Goal: Task Accomplishment & Management: Complete application form

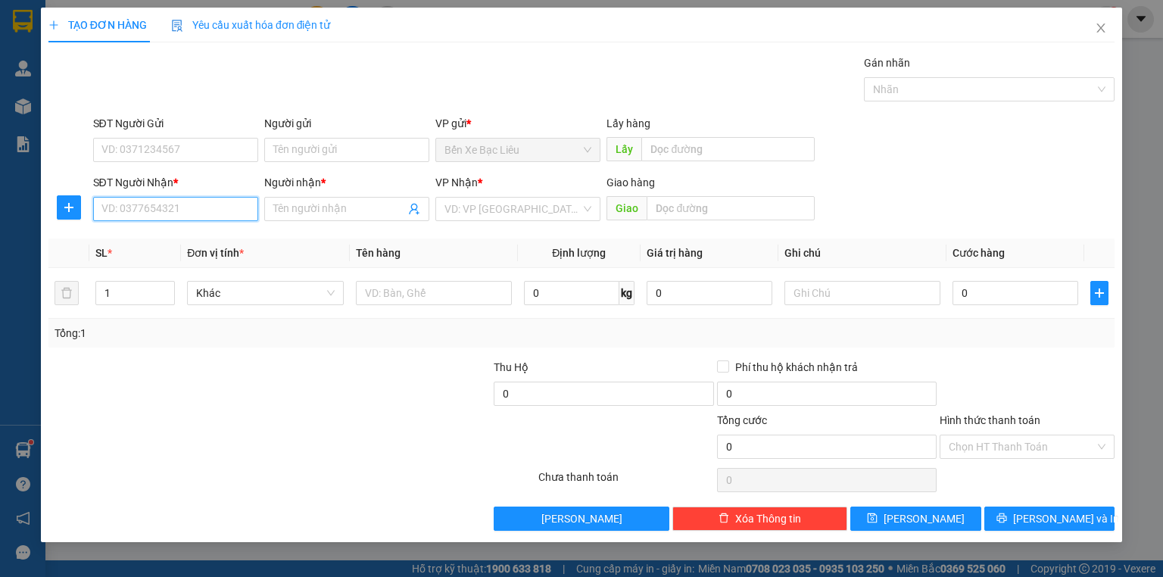
click at [218, 215] on input "SĐT Người Nhận *" at bounding box center [175, 209] width 165 height 24
type input "0949033352"
click at [307, 203] on input "Người nhận *" at bounding box center [339, 209] width 132 height 17
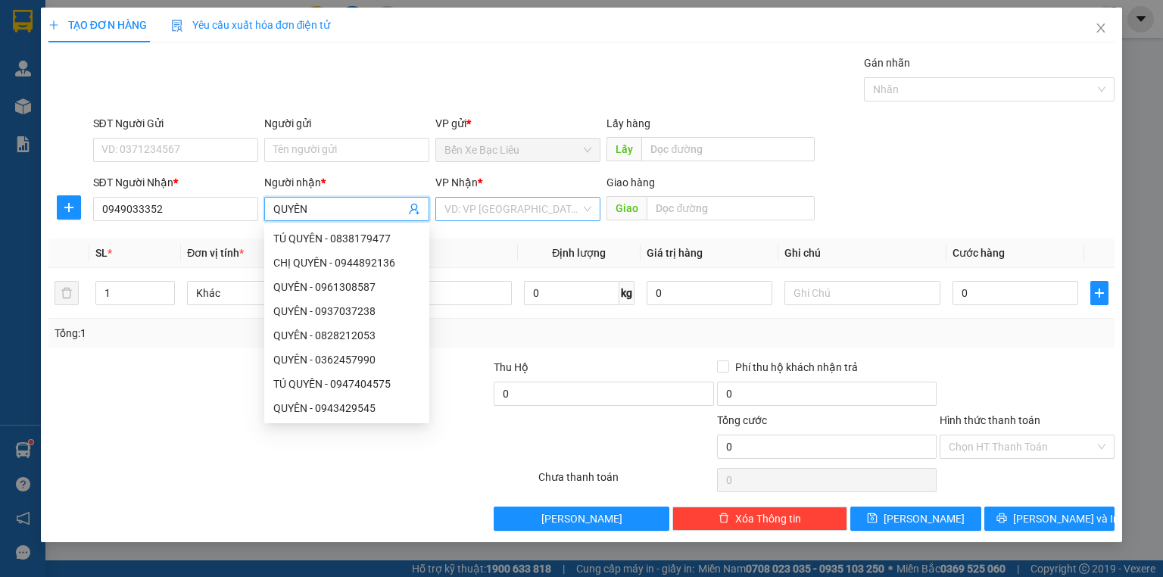
type input "QUYÊN"
click at [562, 203] on input "search" at bounding box center [512, 209] width 136 height 23
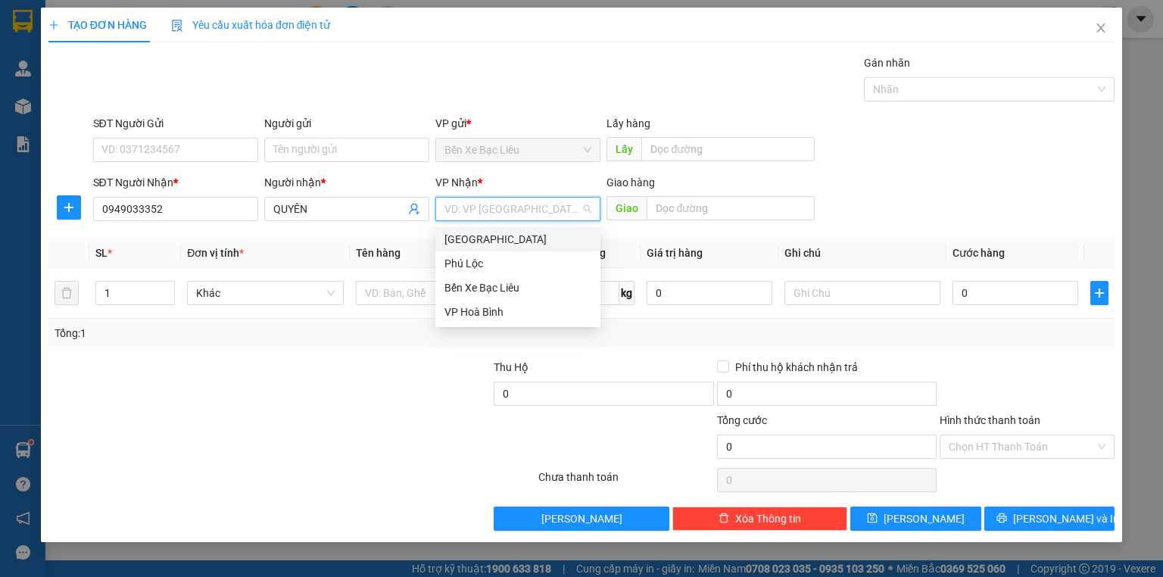
click at [541, 235] on div "[GEOGRAPHIC_DATA]" at bounding box center [517, 239] width 147 height 17
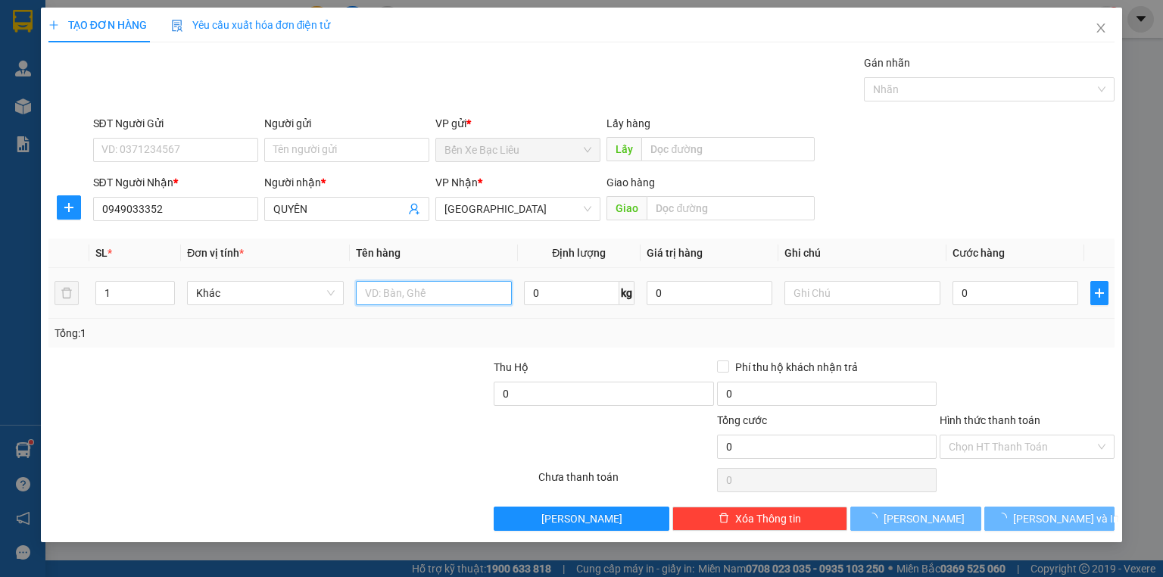
click at [444, 288] on input "text" at bounding box center [434, 293] width 156 height 24
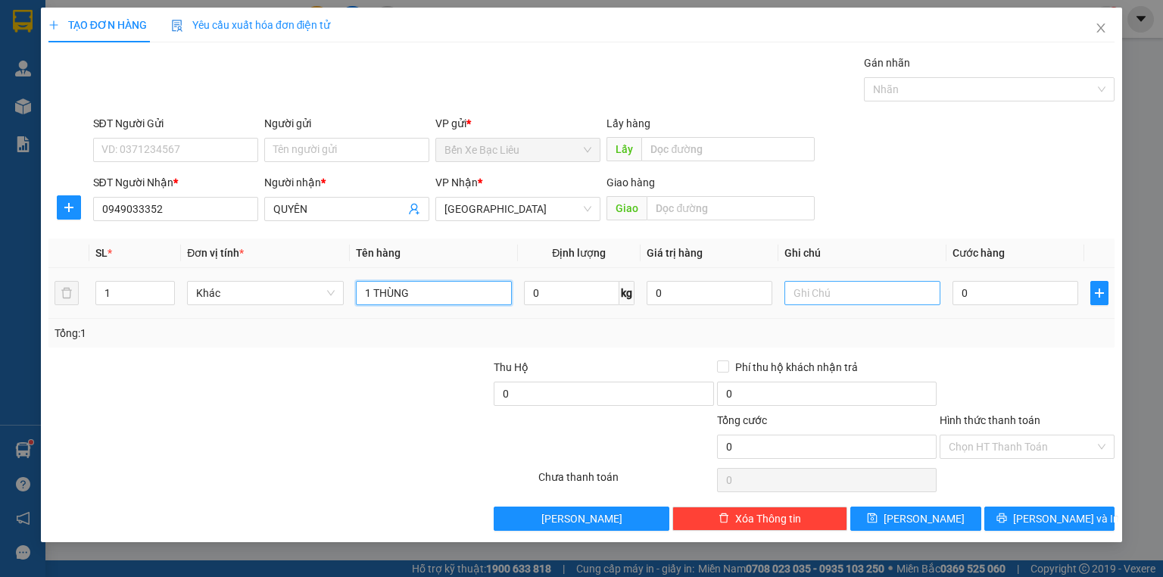
type input "1 THÙNG"
click at [867, 284] on input "text" at bounding box center [862, 293] width 156 height 24
type input "D"
type input "ĐI GIAO"
click at [964, 291] on input "0" at bounding box center [1015, 293] width 126 height 24
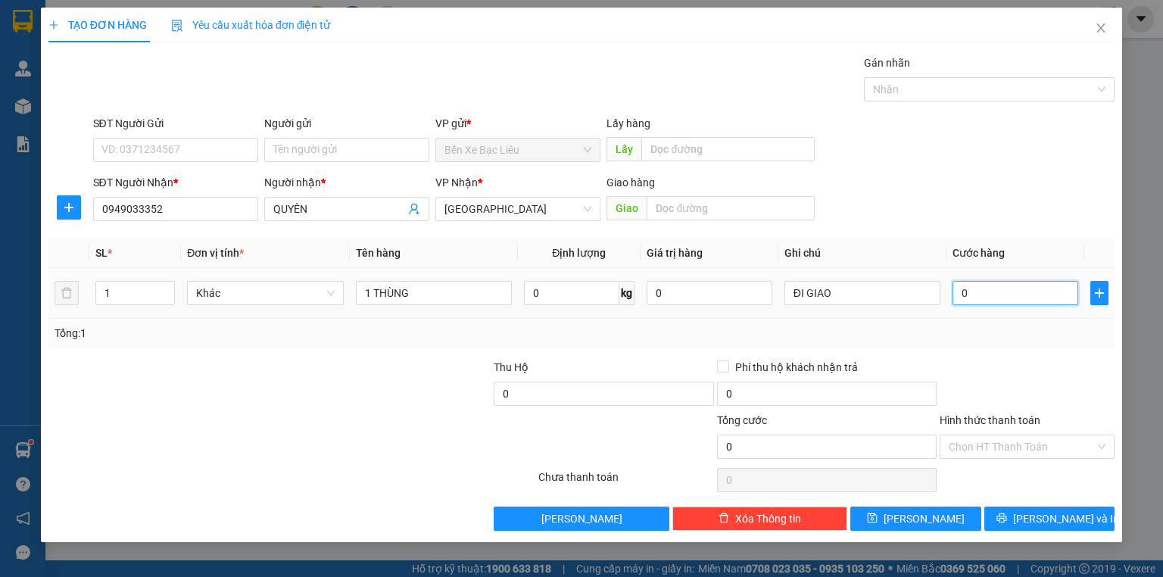
type input "5"
type input "50"
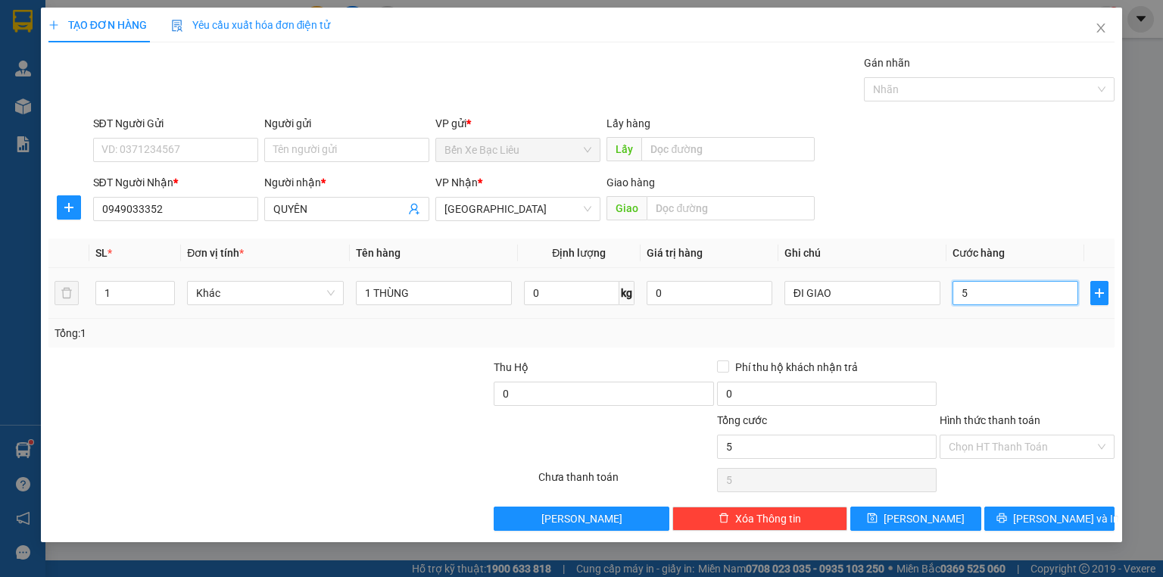
type input "50"
type input "50.000"
click at [990, 340] on div "Tổng: 1" at bounding box center [582, 333] width 1054 height 17
click at [1018, 444] on input "Hình thức thanh toán" at bounding box center [1022, 446] width 146 height 23
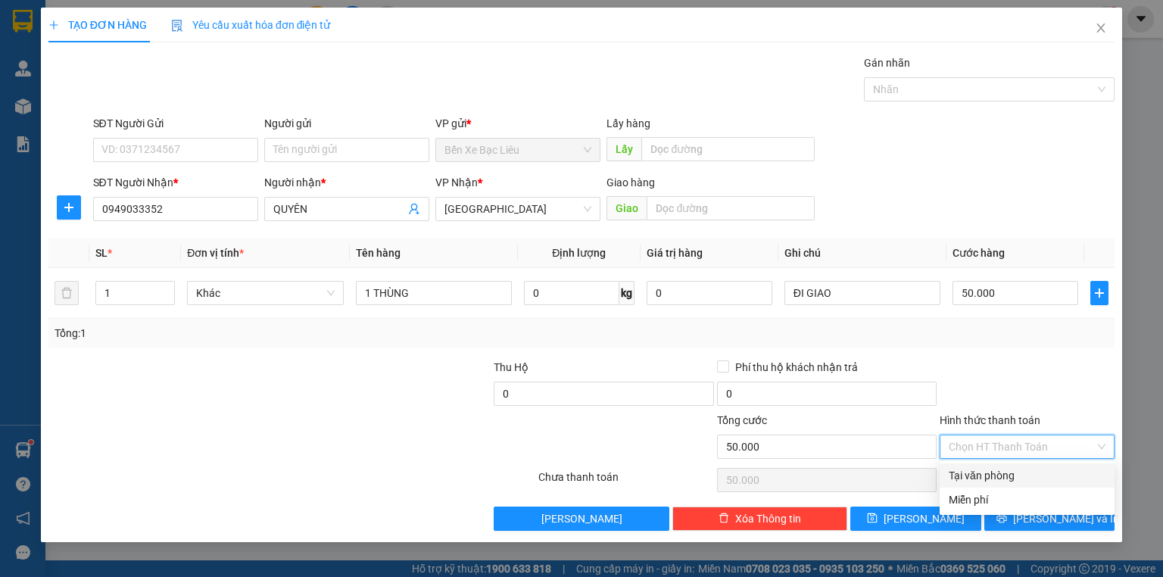
click at [1024, 471] on div "Tại văn phòng" at bounding box center [1027, 475] width 157 height 17
type input "0"
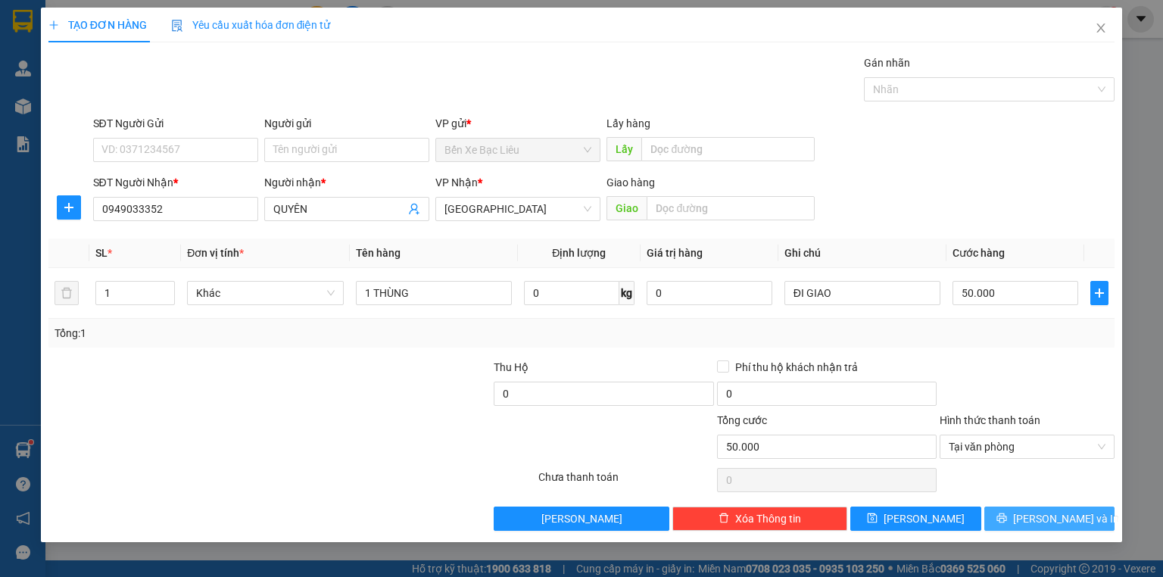
click at [1033, 524] on button "[PERSON_NAME] và In" at bounding box center [1049, 518] width 131 height 24
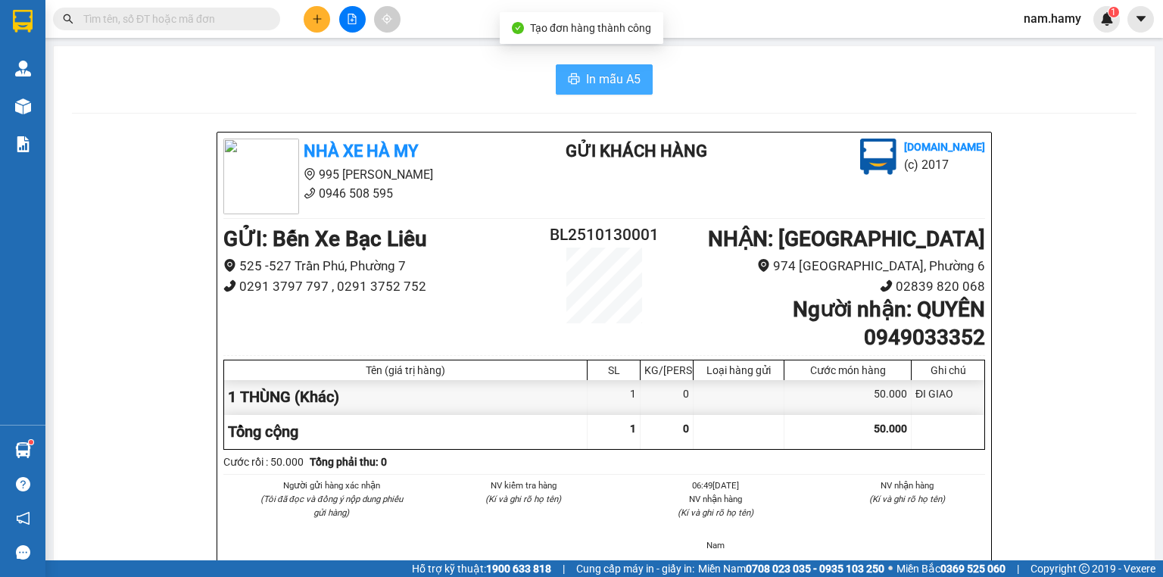
click at [641, 78] on button "In mẫu A5" at bounding box center [604, 79] width 97 height 30
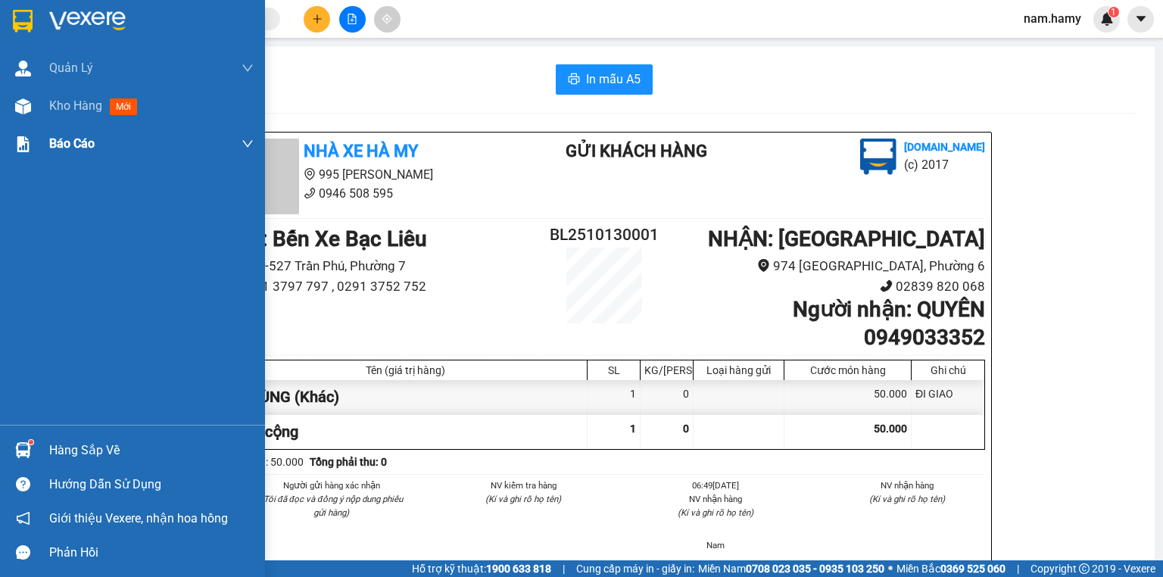
drag, startPoint x: 30, startPoint y: 115, endPoint x: 164, endPoint y: 155, distance: 139.2
click at [30, 115] on div at bounding box center [23, 106] width 26 height 26
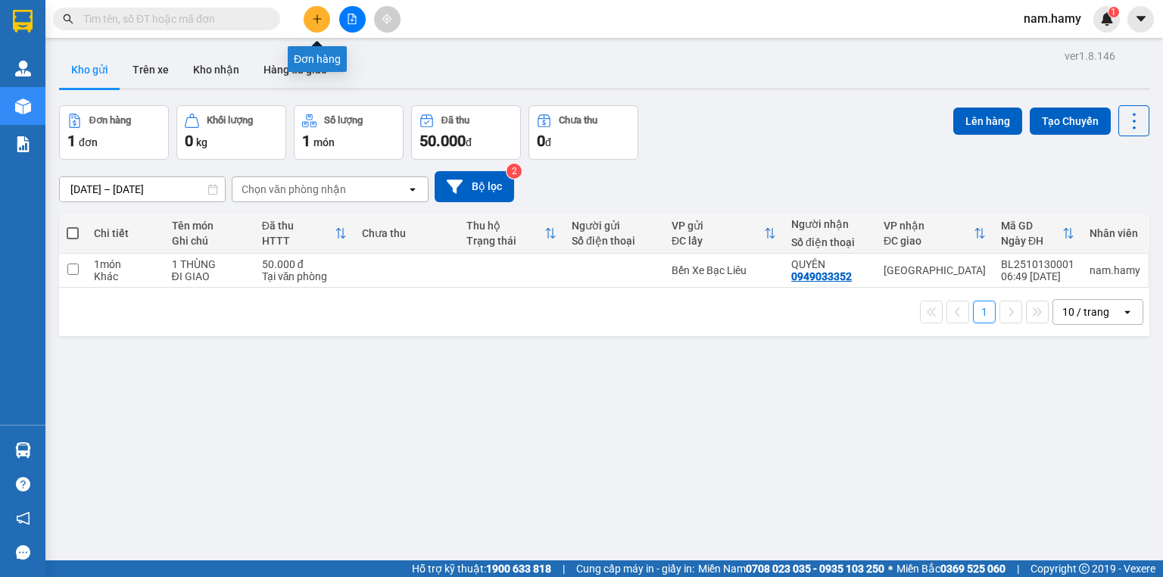
click at [323, 23] on button at bounding box center [317, 19] width 26 height 26
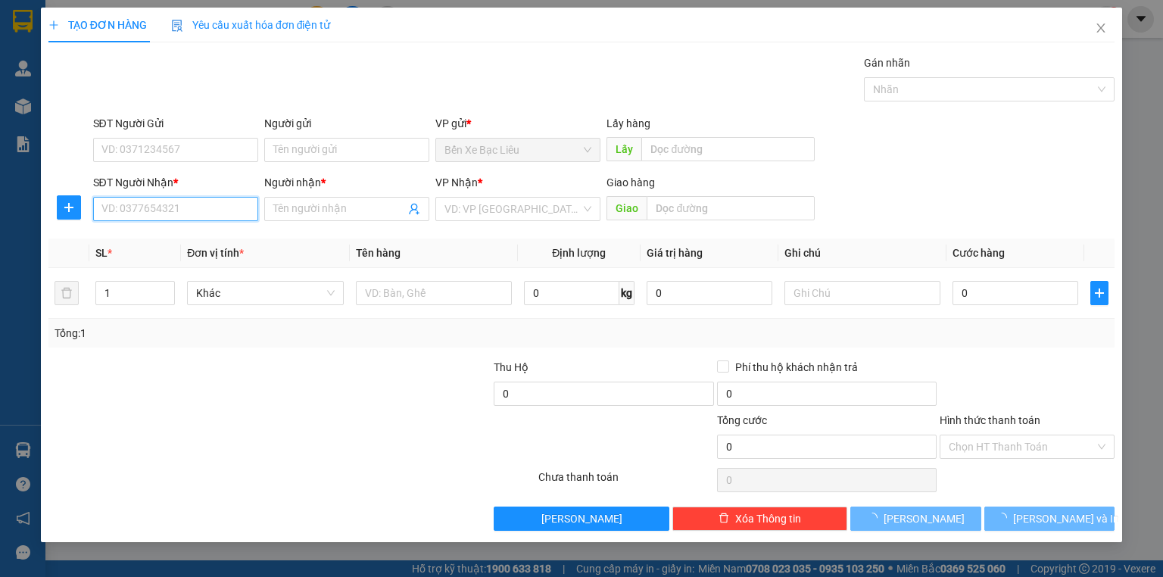
click at [230, 213] on input "SĐT Người Nhận *" at bounding box center [175, 209] width 165 height 24
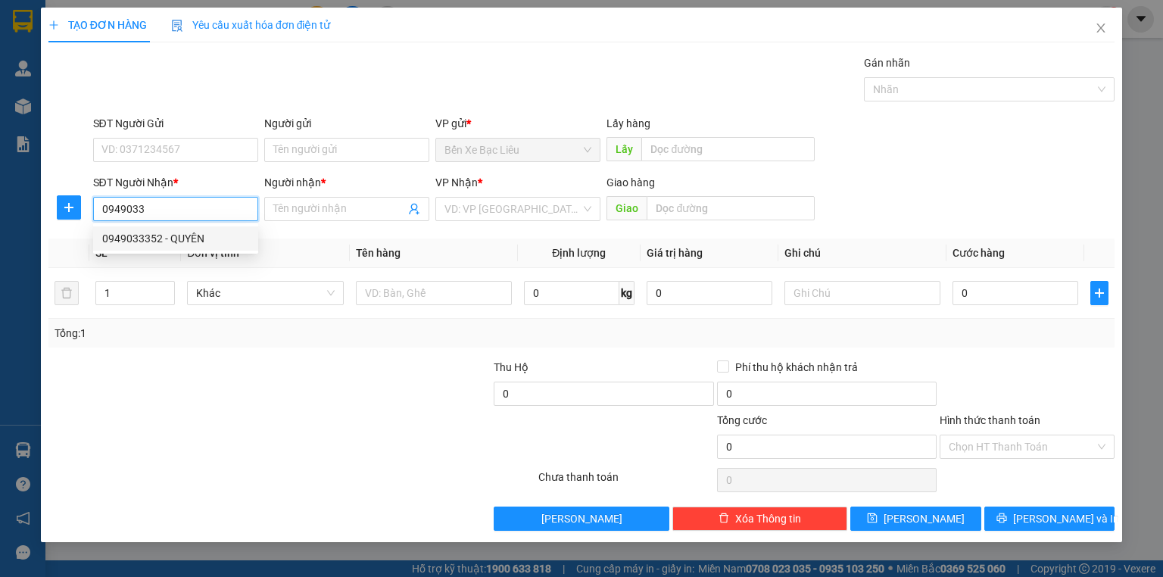
click at [226, 232] on div "0949033352 - QUYÊN" at bounding box center [175, 238] width 147 height 17
type input "0949033352"
type input "QUYÊN"
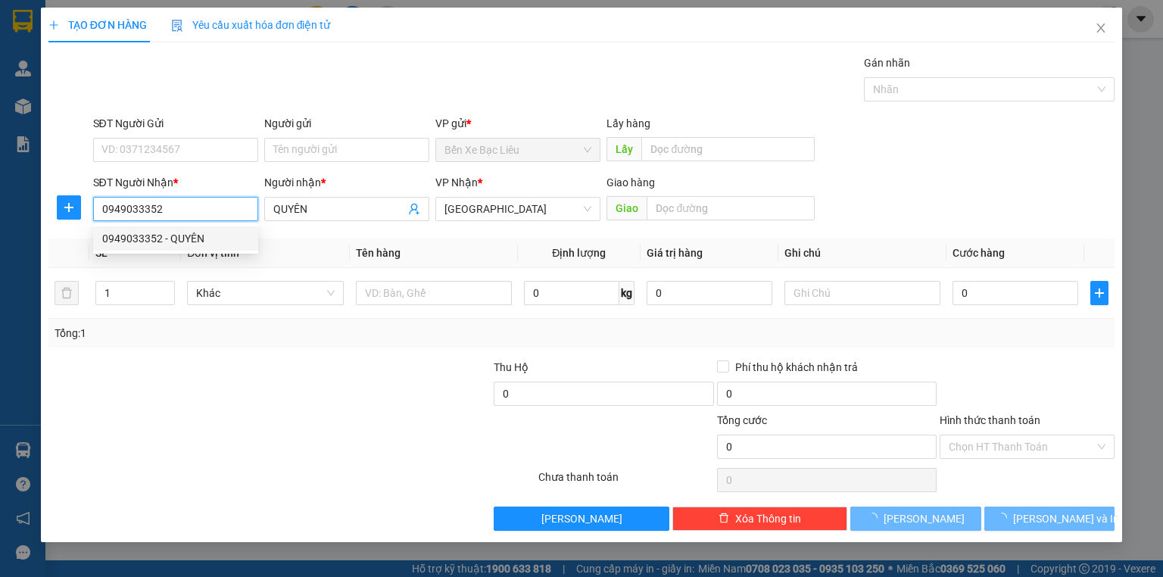
type input "50.000"
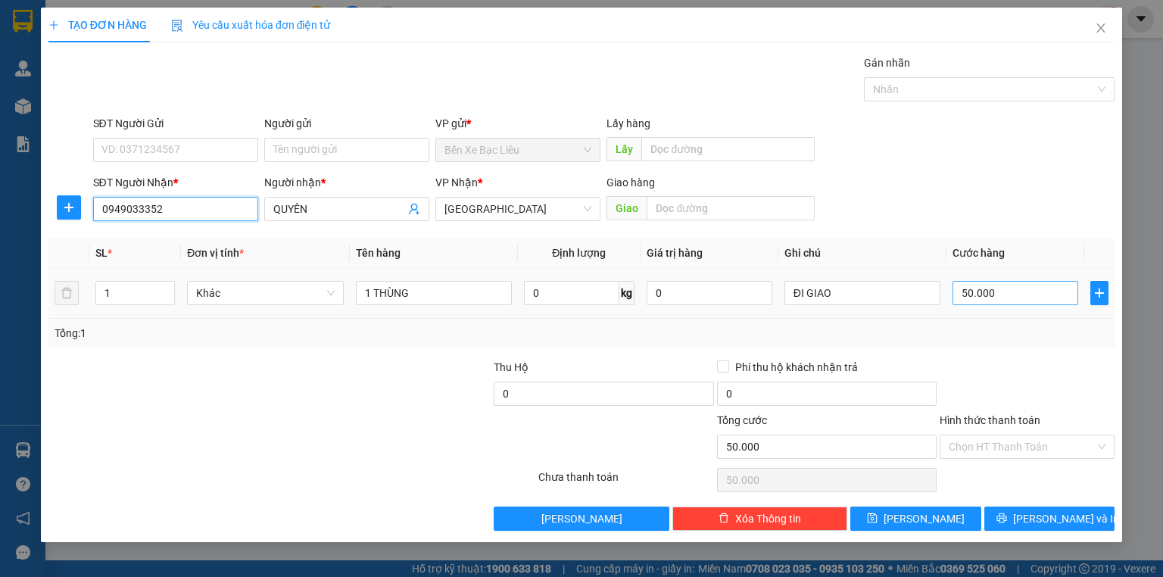
type input "0949033352"
click at [994, 295] on input "50.000" at bounding box center [1015, 293] width 126 height 24
type input "0"
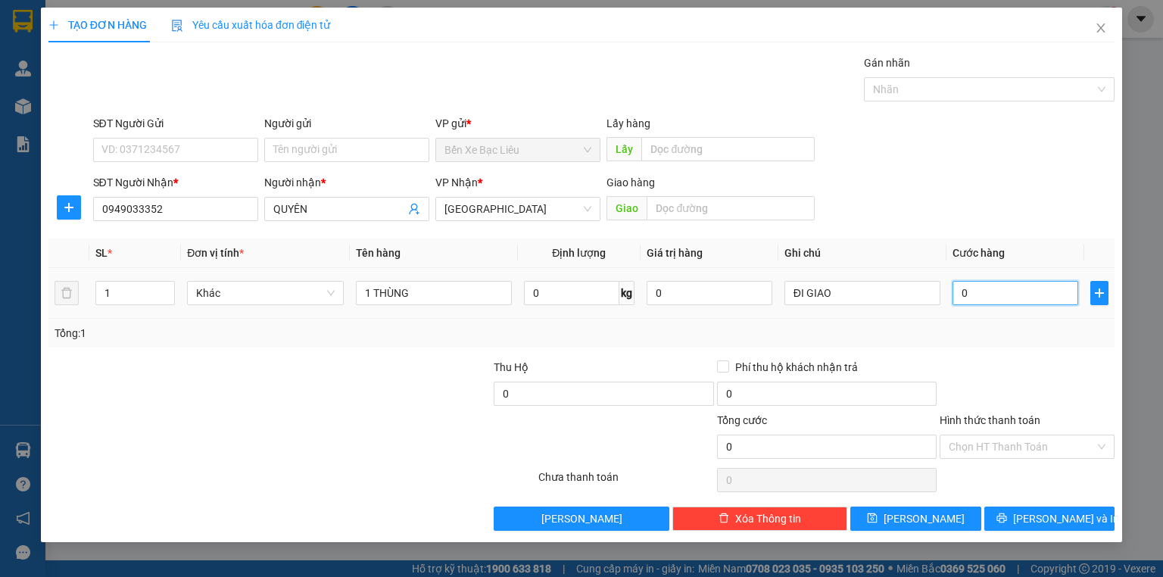
click at [954, 297] on input "0" at bounding box center [1015, 293] width 126 height 24
type input "40"
type input "40.000"
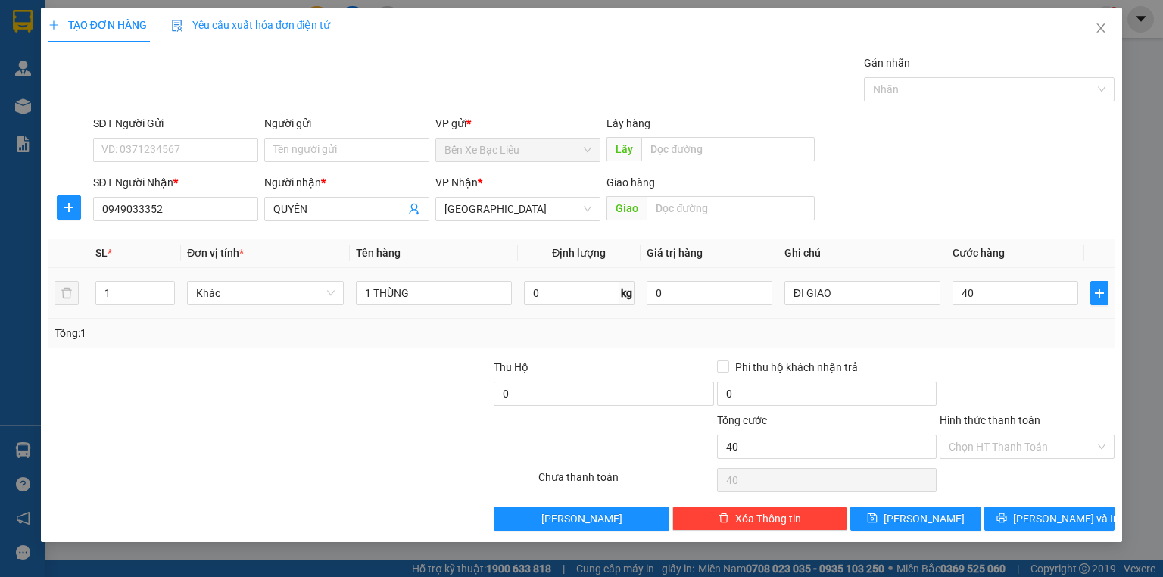
type input "40.000"
click at [1018, 315] on td "40.000" at bounding box center [1015, 293] width 138 height 51
click at [999, 436] on input "Hình thức thanh toán" at bounding box center [1022, 446] width 146 height 23
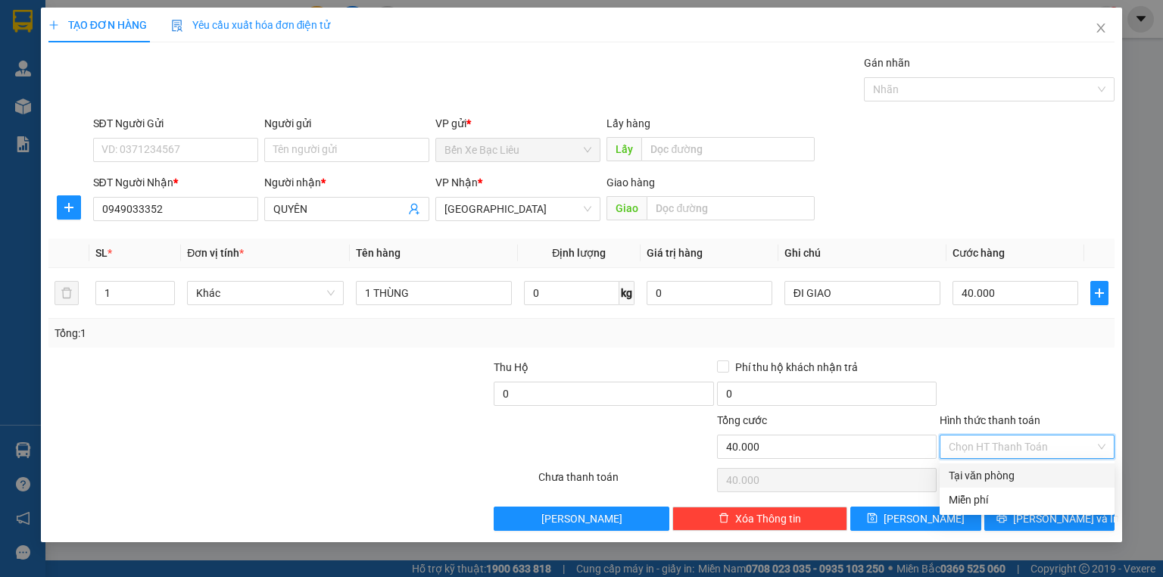
click at [1009, 475] on div "Tại văn phòng" at bounding box center [1027, 475] width 157 height 17
type input "0"
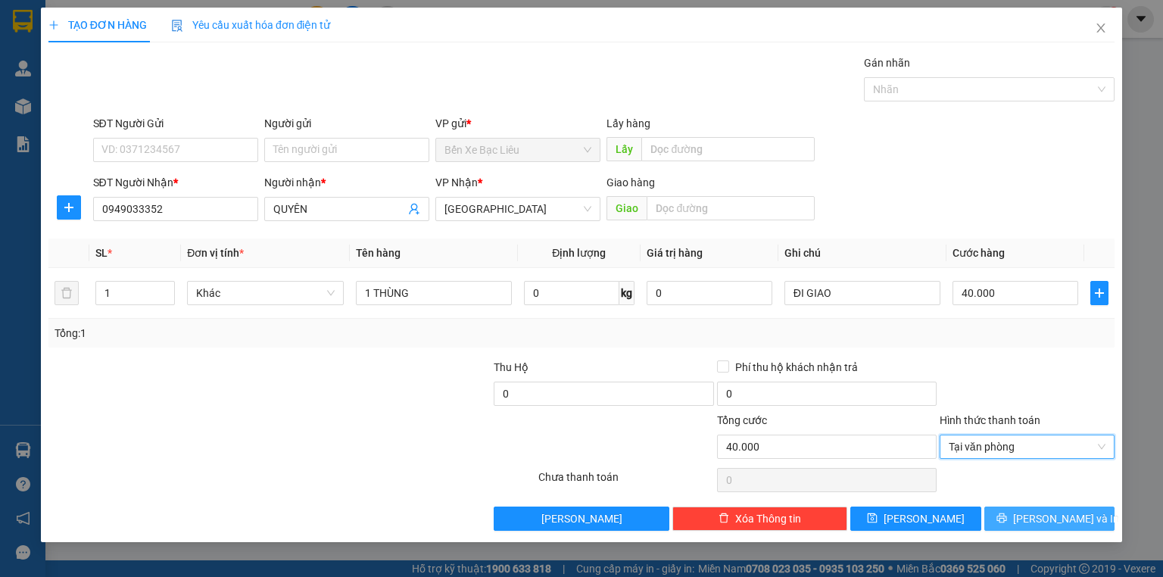
click at [1049, 513] on span "[PERSON_NAME] và In" at bounding box center [1066, 518] width 106 height 17
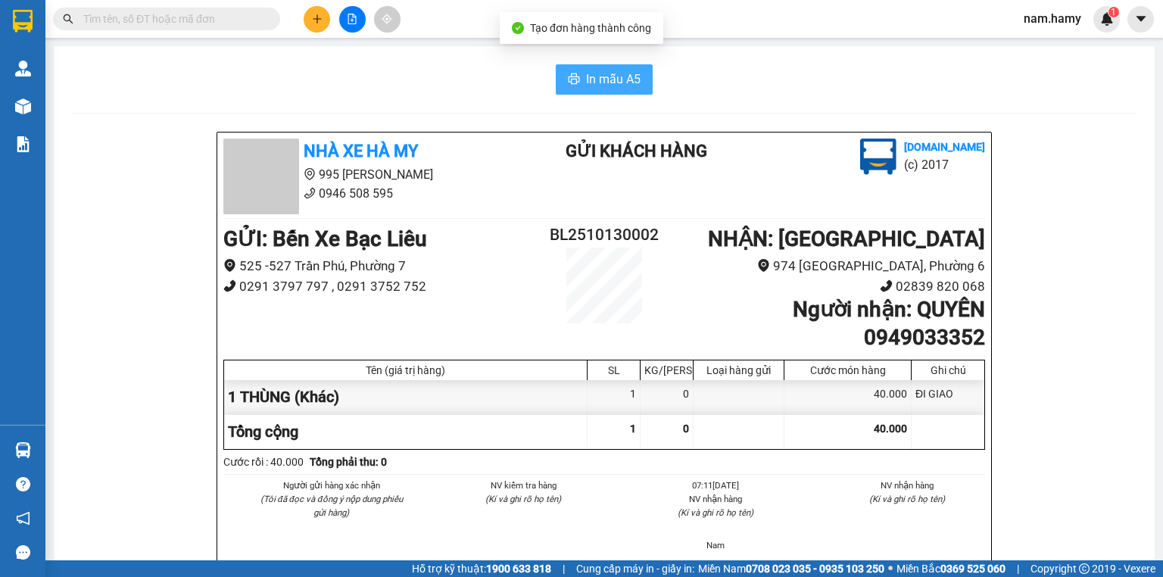
click at [633, 79] on span "In mẫu A5" at bounding box center [613, 79] width 55 height 19
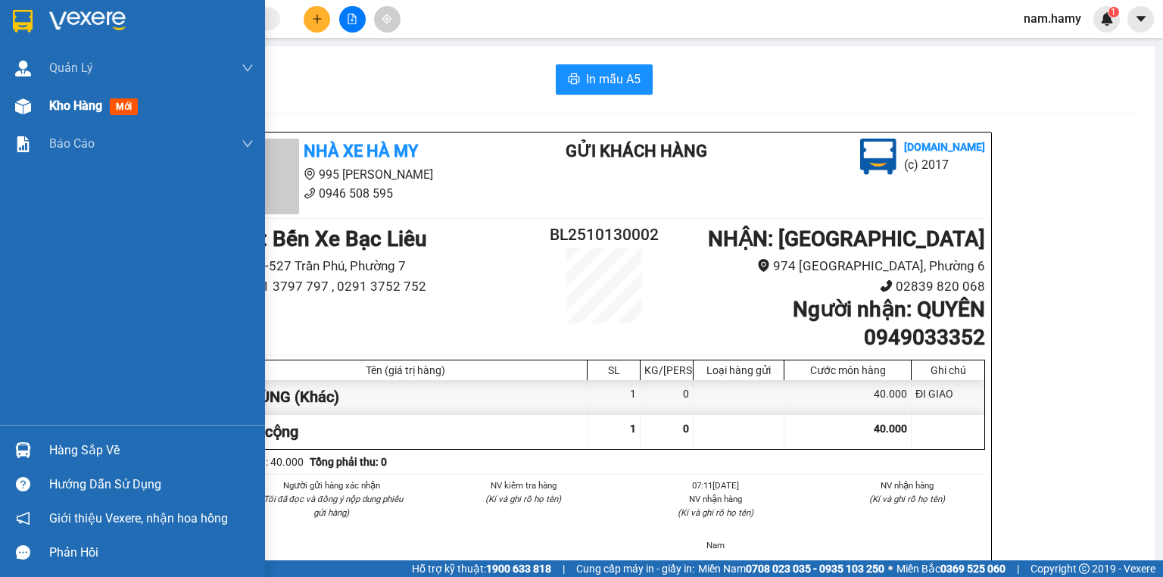
click at [26, 108] on img at bounding box center [23, 106] width 16 height 16
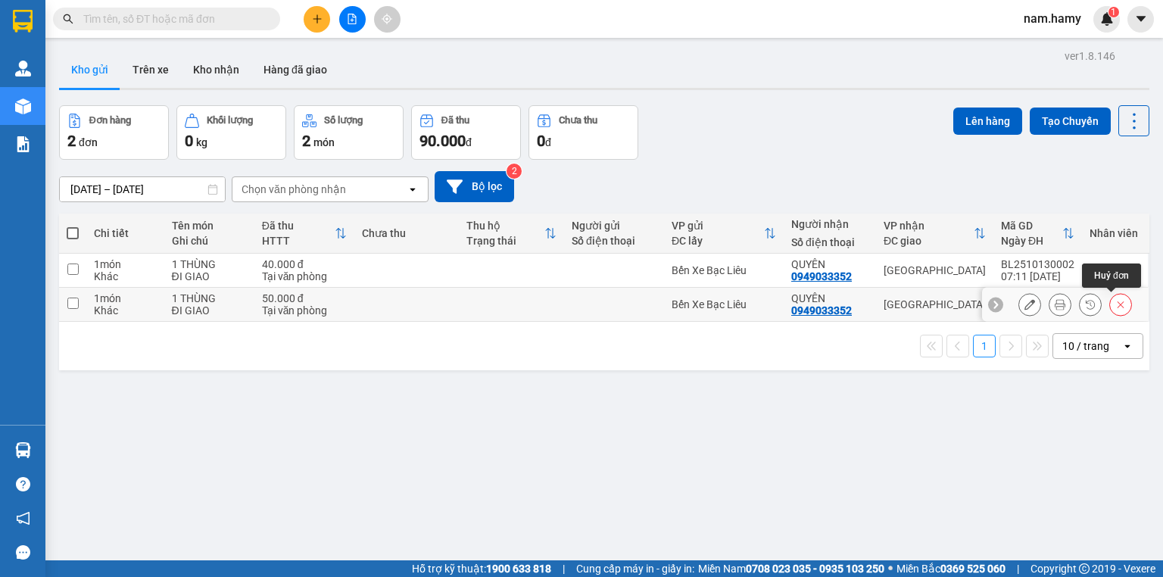
click at [1119, 304] on button at bounding box center [1120, 304] width 21 height 26
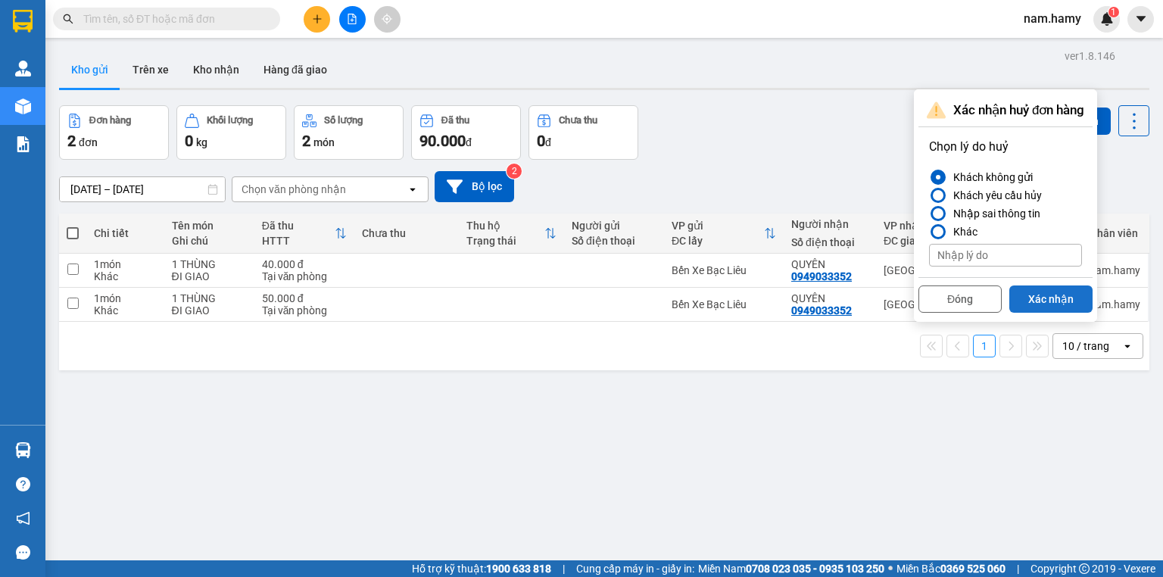
click at [1039, 294] on button "Xác nhận" at bounding box center [1050, 298] width 83 height 27
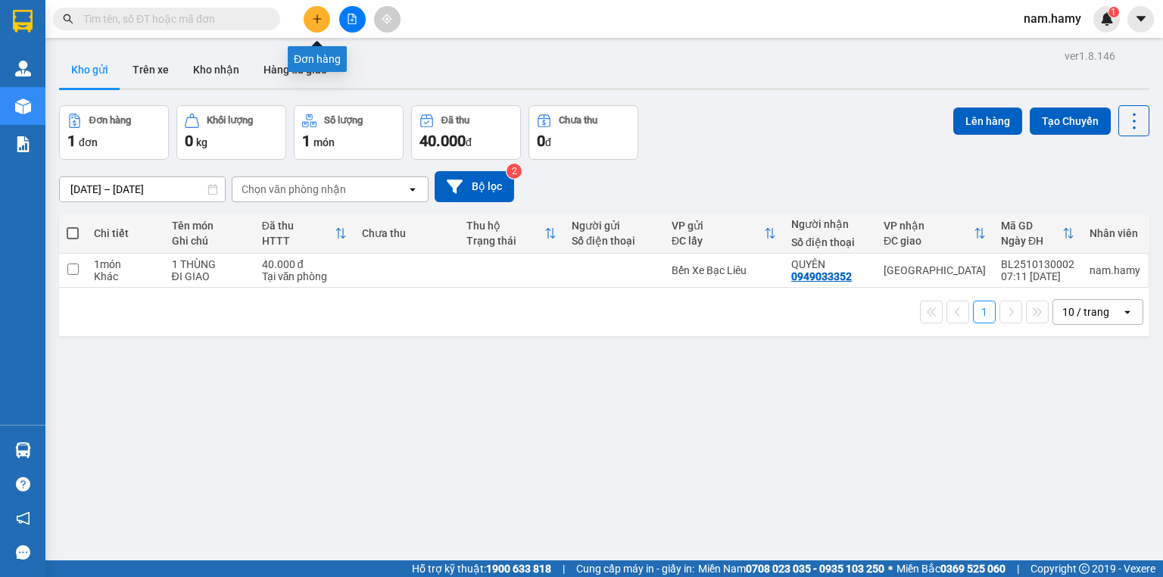
click at [319, 11] on button at bounding box center [317, 19] width 26 height 26
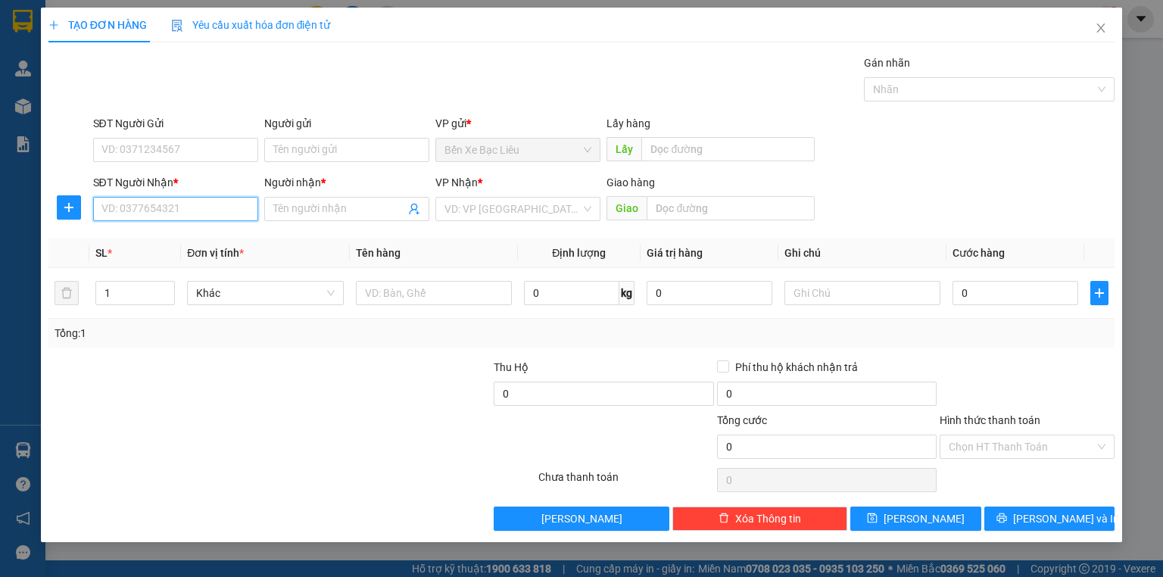
click at [212, 211] on input "SĐT Người Nhận *" at bounding box center [175, 209] width 165 height 24
click at [175, 231] on div "0903830235 - YẾN" at bounding box center [175, 238] width 147 height 17
type input "0903830235"
type input "YẾN"
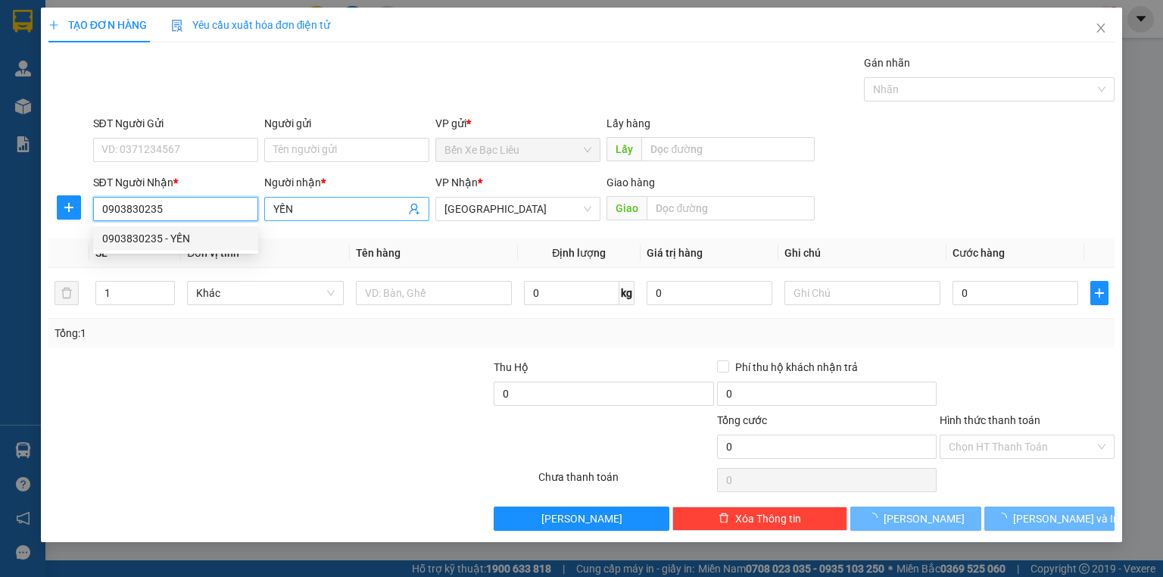
type input "40.000"
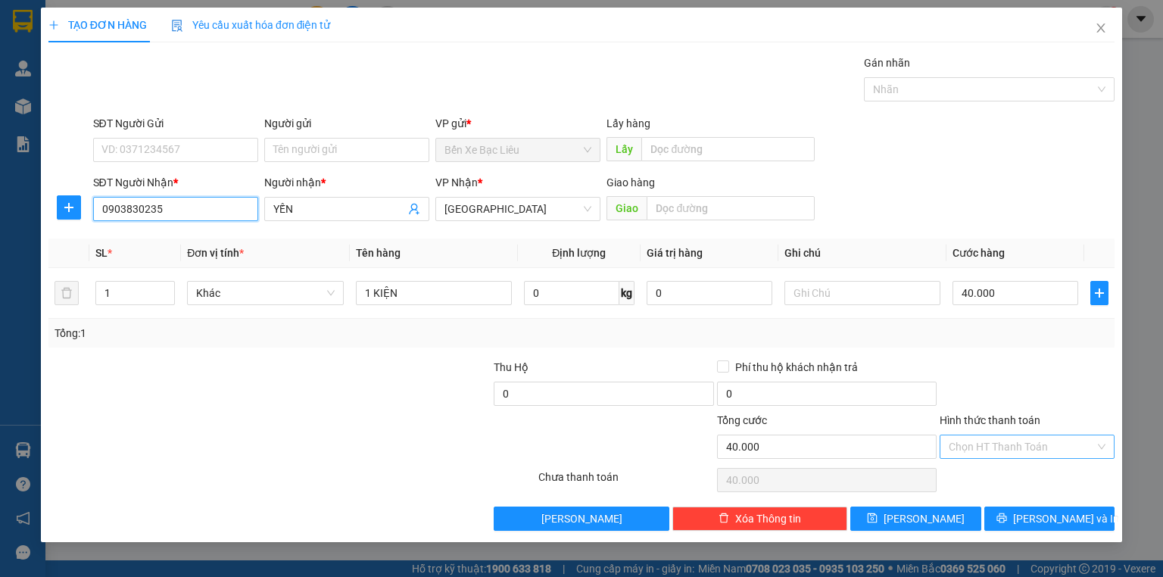
type input "0903830235"
click at [1047, 443] on input "Hình thức thanh toán" at bounding box center [1022, 446] width 146 height 23
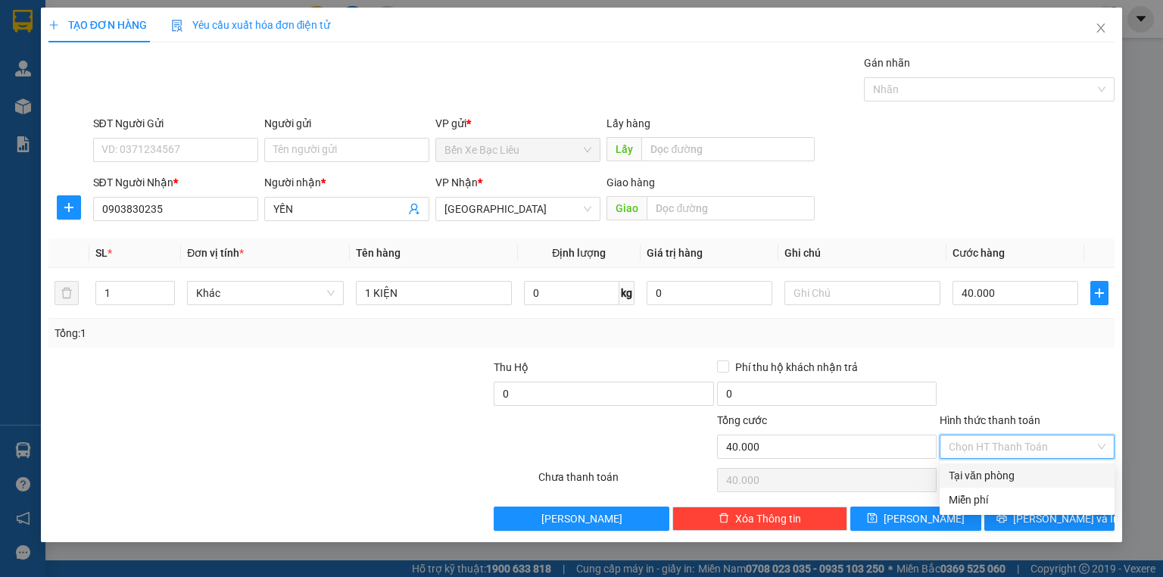
click at [1047, 479] on div "Tại văn phòng" at bounding box center [1027, 475] width 157 height 17
type input "0"
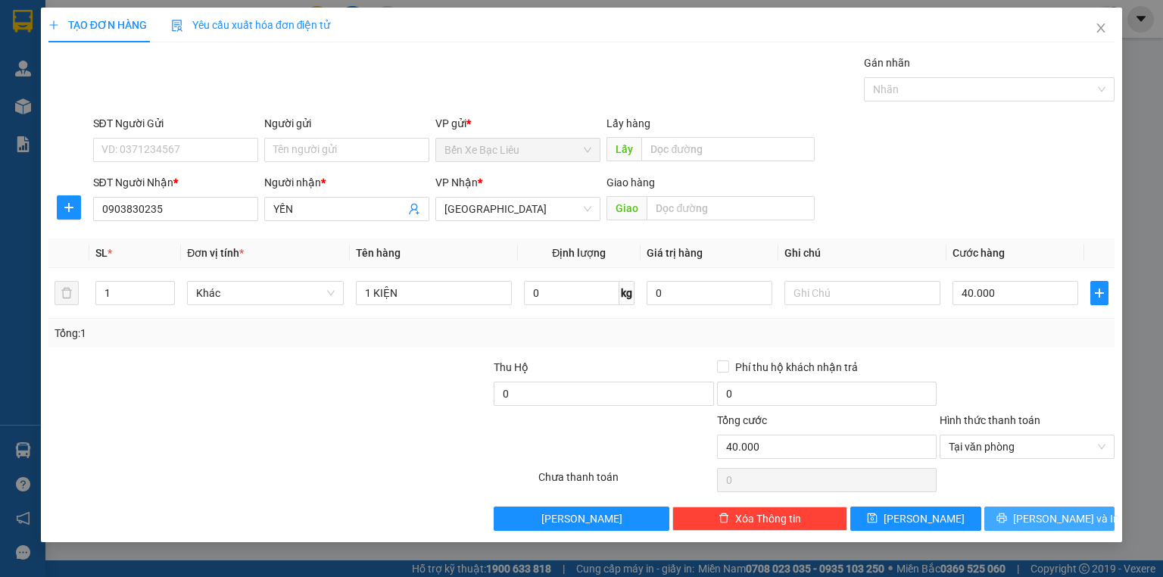
click at [1082, 522] on button "[PERSON_NAME] và In" at bounding box center [1049, 518] width 131 height 24
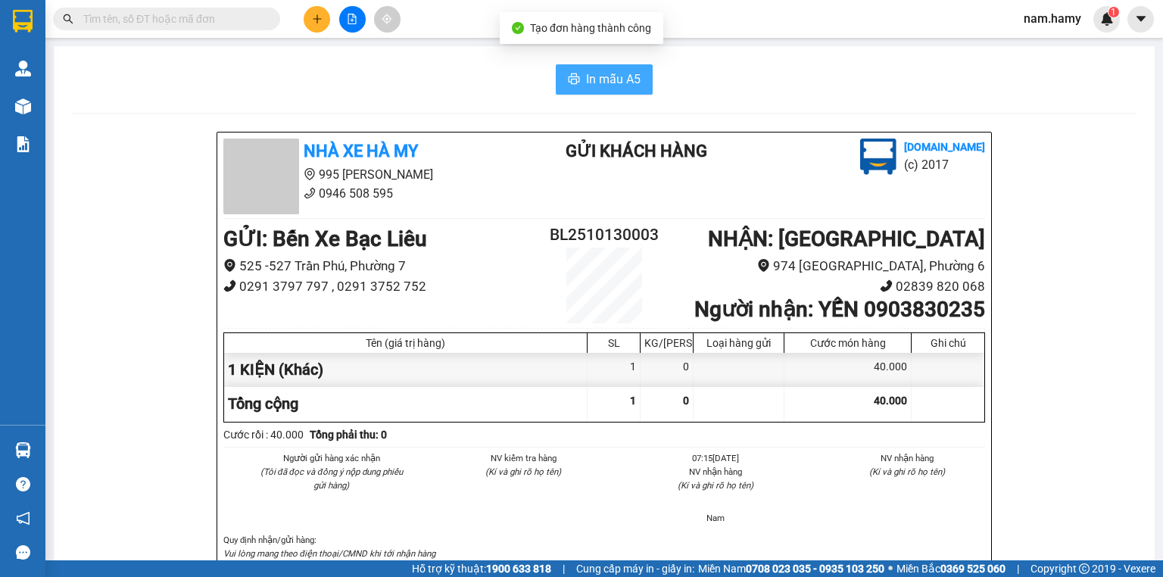
click at [595, 86] on span "In mẫu A5" at bounding box center [613, 79] width 55 height 19
